Goal: Information Seeking & Learning: Learn about a topic

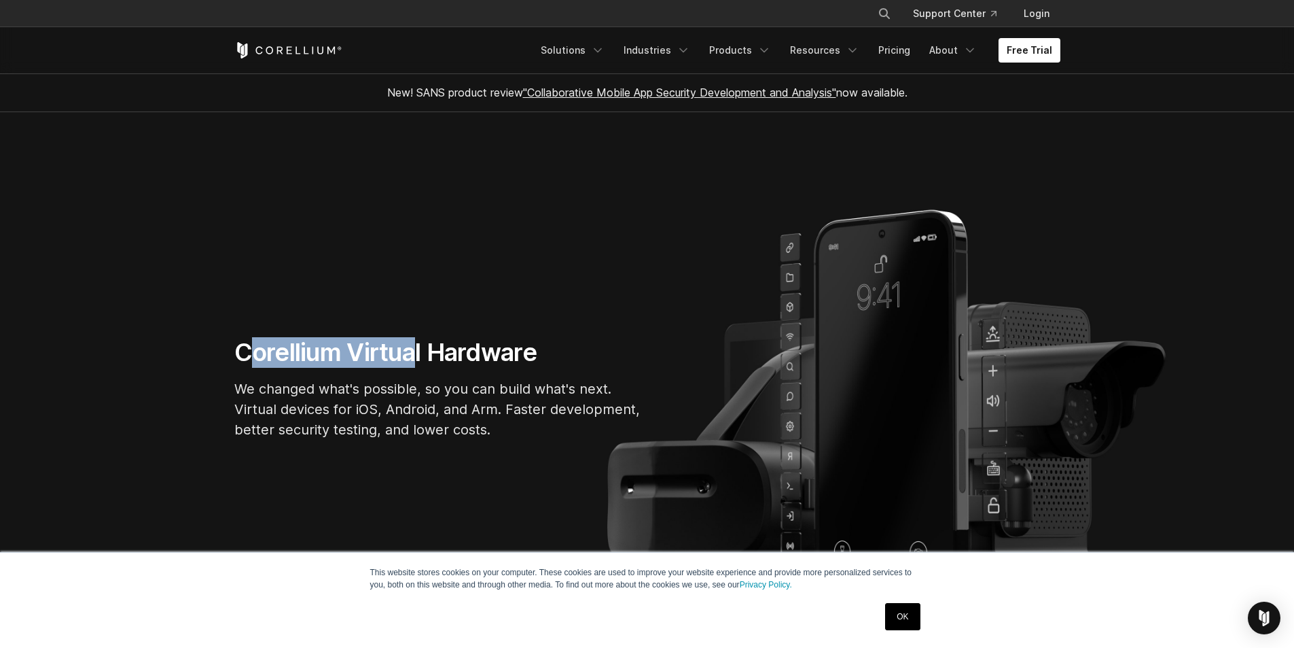
drag, startPoint x: 253, startPoint y: 357, endPoint x: 497, endPoint y: 352, distance: 243.3
click at [430, 352] on h1 "Corellium Virtual Hardware" at bounding box center [438, 352] width 408 height 31
click at [497, 352] on h1 "Corellium Virtual Hardware" at bounding box center [438, 352] width 408 height 31
click at [893, 58] on link "Pricing" at bounding box center [894, 50] width 48 height 24
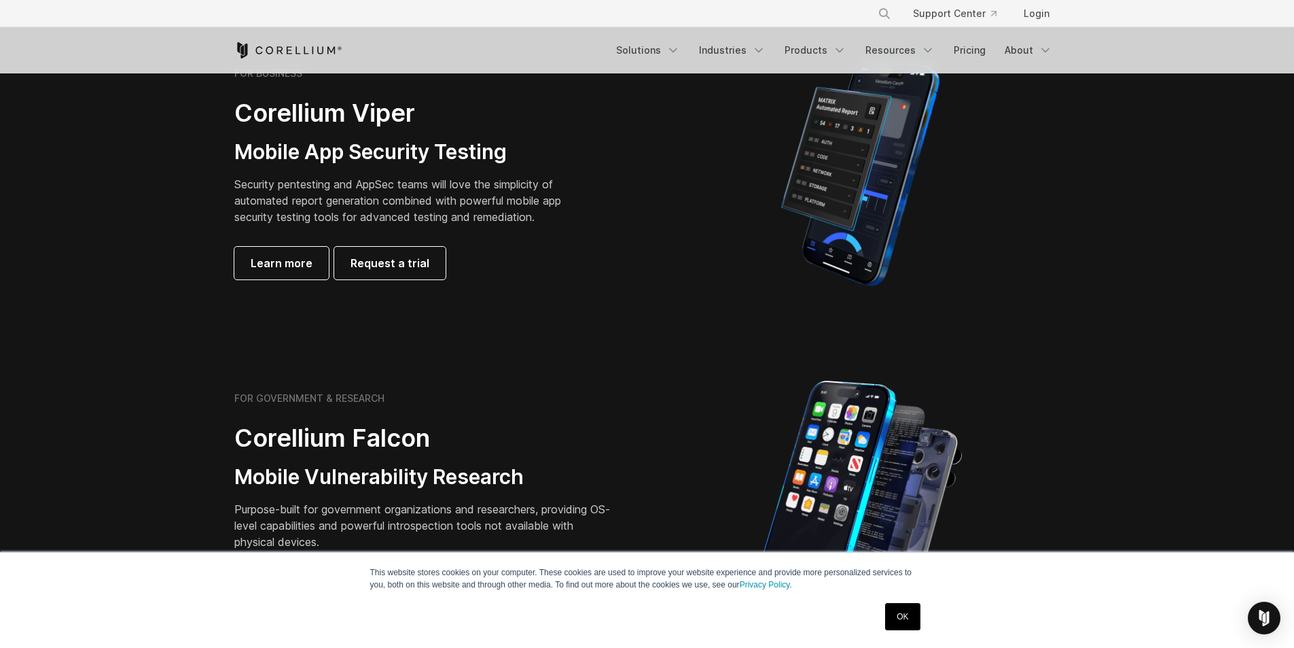
scroll to position [204, 0]
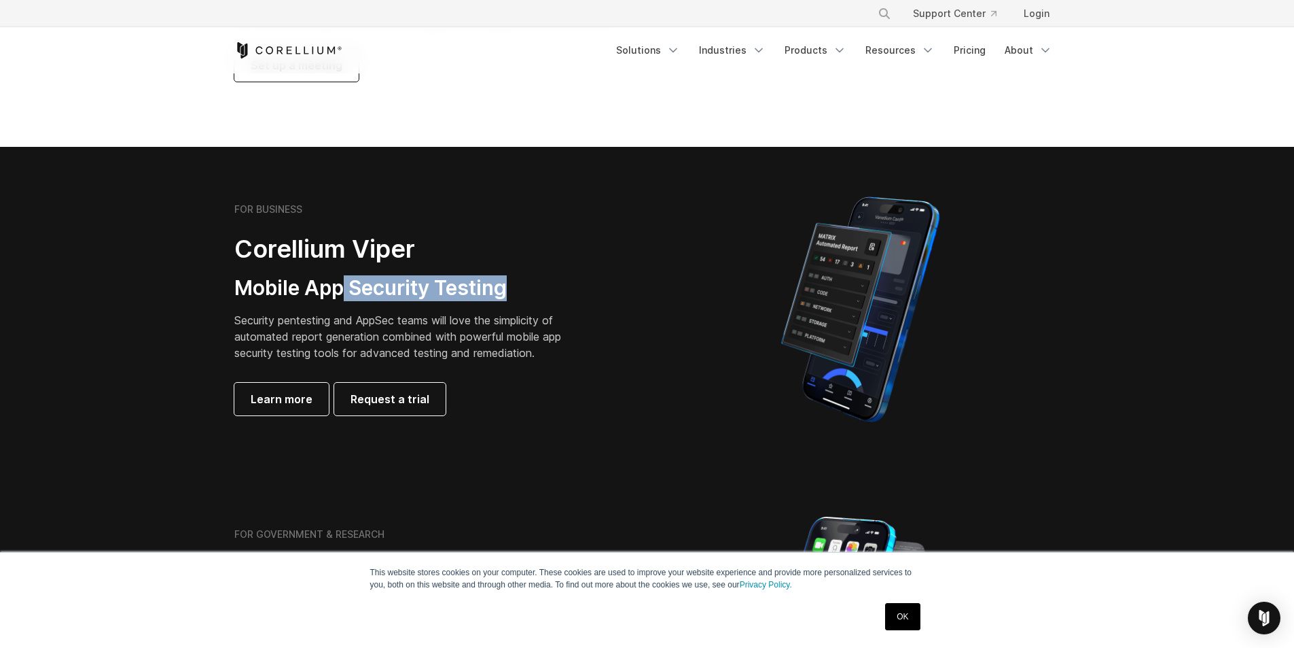
drag, startPoint x: 342, startPoint y: 292, endPoint x: 507, endPoint y: 292, distance: 164.4
click at [507, 292] on h3 "Mobile App Security Testing" at bounding box center [408, 288] width 348 height 26
click at [306, 400] on span "Learn more" at bounding box center [282, 399] width 62 height 16
